Goal: Book appointment/travel/reservation

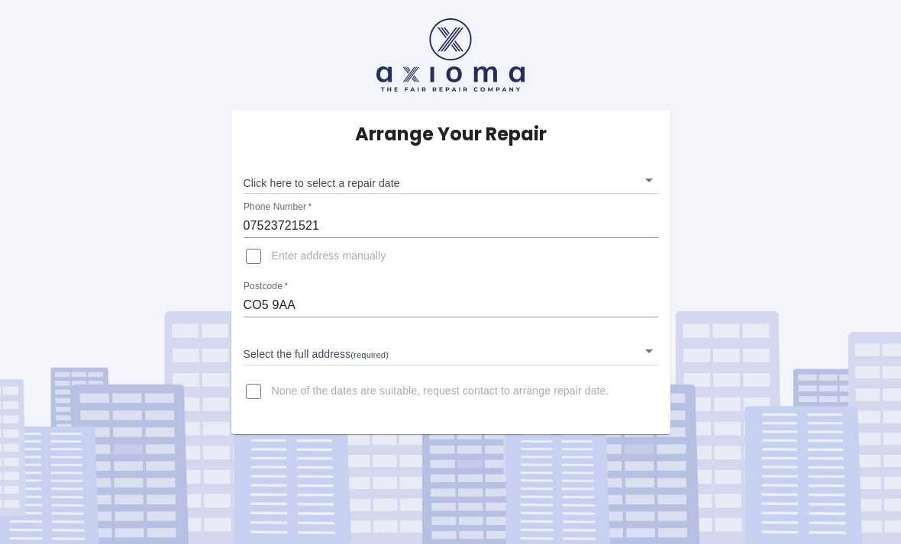
click at [282, 299] on input "CO5 9AA" at bounding box center [451, 305] width 415 height 24
click at [336, 305] on input "CO5 9AA" at bounding box center [451, 305] width 415 height 24
type input "CO6 1QL"
click at [343, 348] on body "Arrange Your Repair Click here to select a repair date ​ Phone Number   * 07523…" at bounding box center [450, 272] width 901 height 544
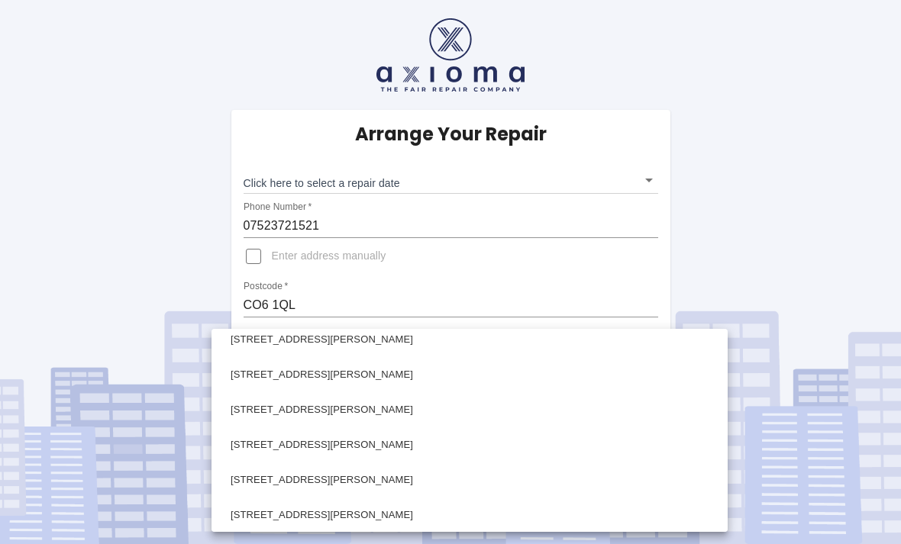
scroll to position [609, 0]
click at [350, 444] on li "[STREET_ADDRESS][PERSON_NAME]" at bounding box center [469, 443] width 509 height 35
type input "[STREET_ADDRESS][PERSON_NAME]"
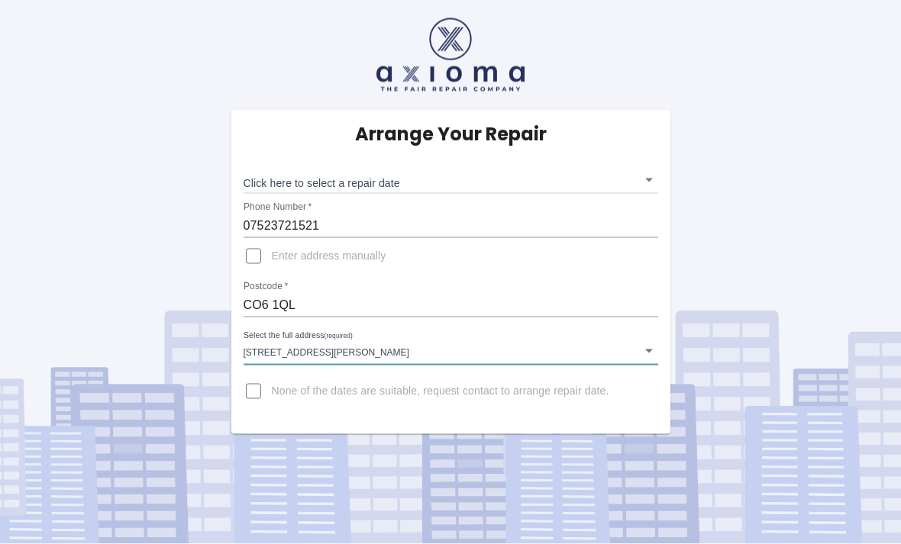
scroll to position [28, 0]
click at [642, 152] on body "Arrange Your Repair Click here to select a repair date ​ Phone Number   * 07523…" at bounding box center [450, 272] width 901 height 544
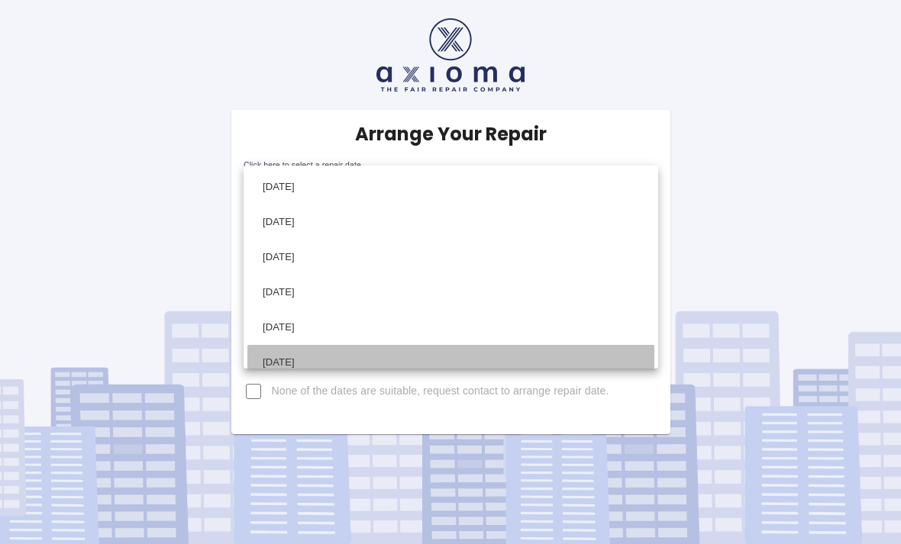
click at [315, 355] on li "[DATE]" at bounding box center [450, 362] width 407 height 35
type input "[DATE]T00:00:00.000Z"
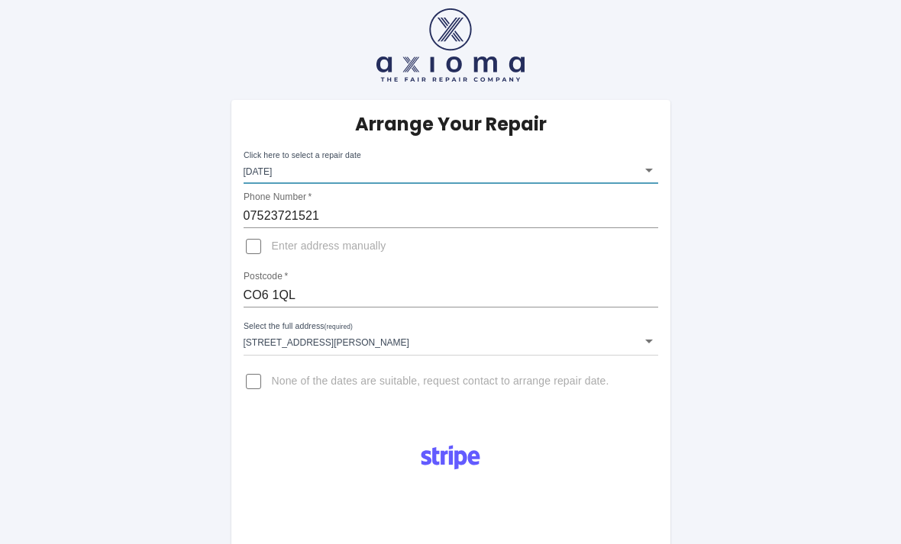
scroll to position [8, 0]
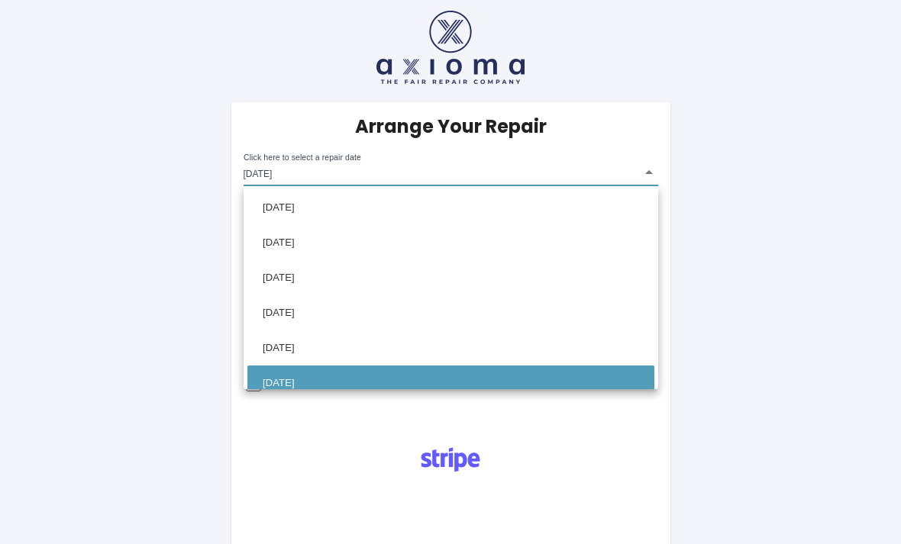
scroll to position [11, 0]
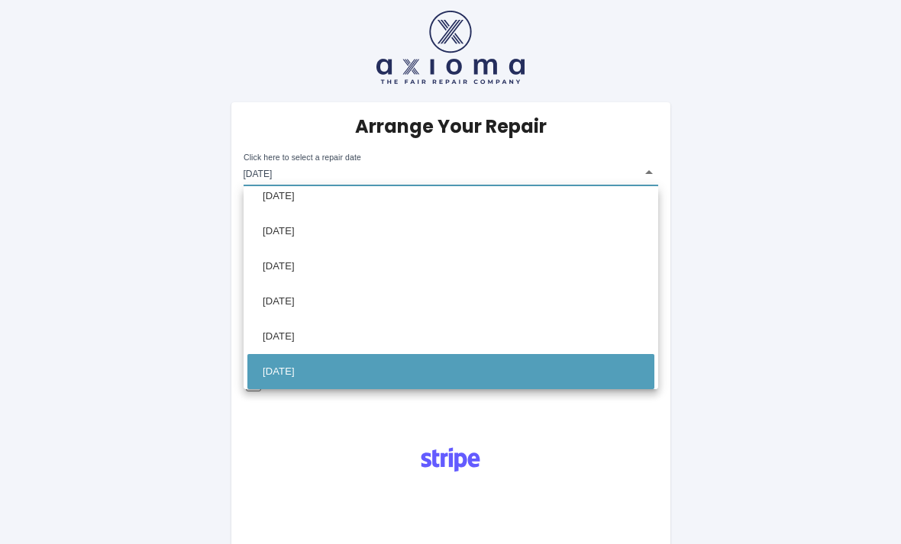
click at [283, 370] on li "[DATE]" at bounding box center [450, 371] width 407 height 35
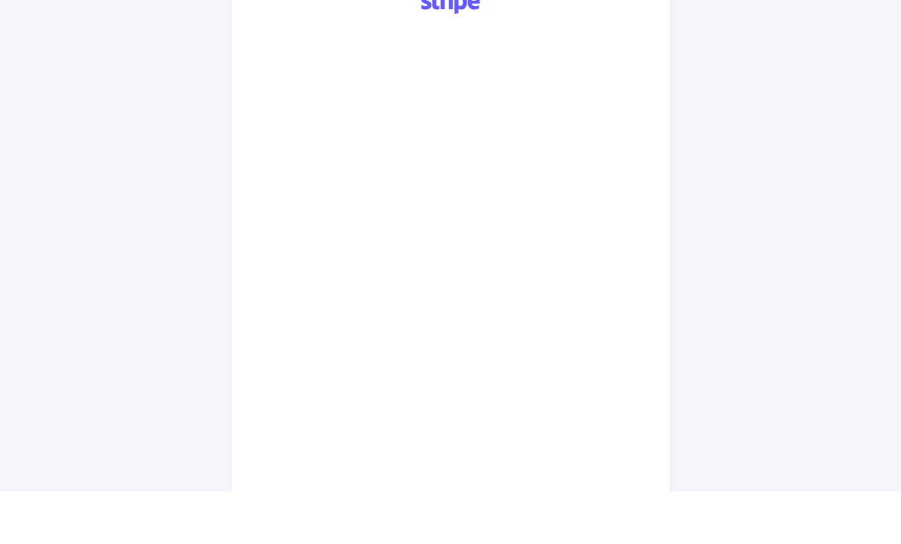
scroll to position [740, 0]
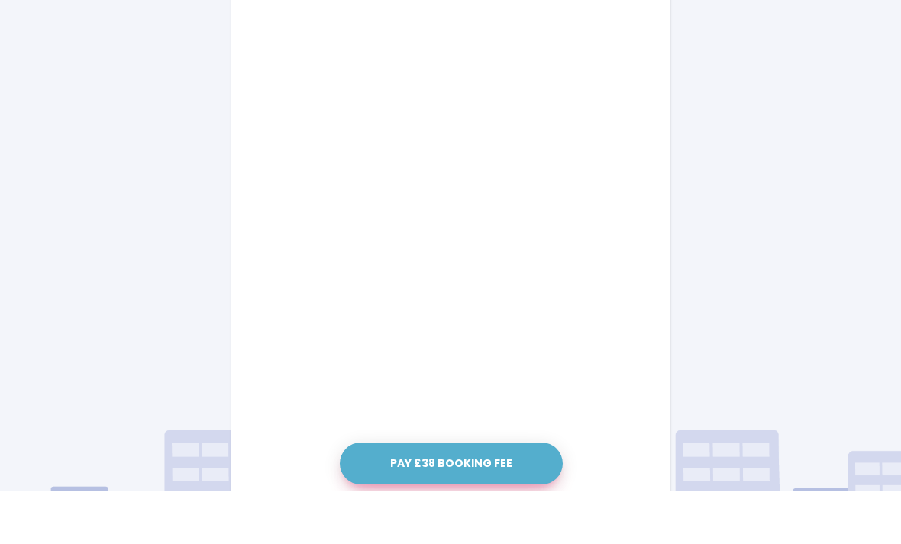
click at [453, 496] on button "Pay £38 Booking Fee" at bounding box center [451, 517] width 223 height 42
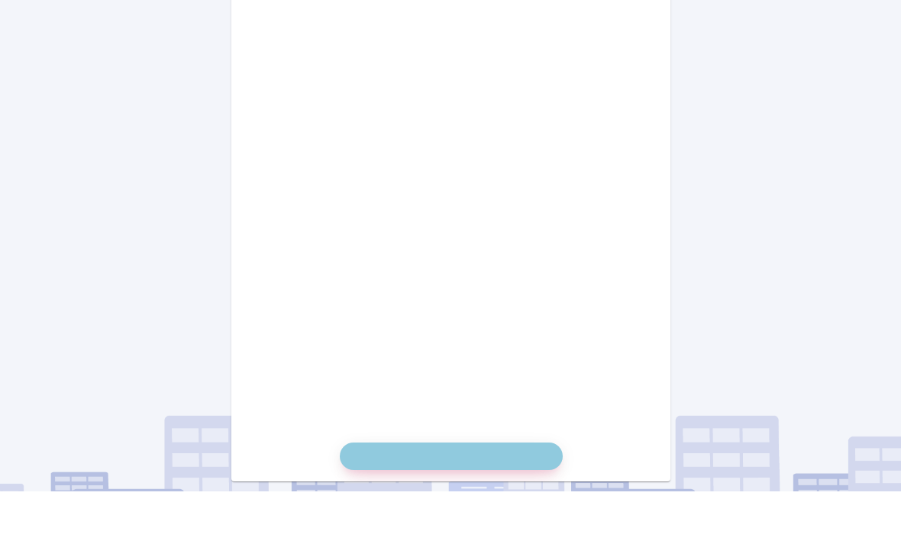
scroll to position [793, 0]
